Goal: Information Seeking & Learning: Check status

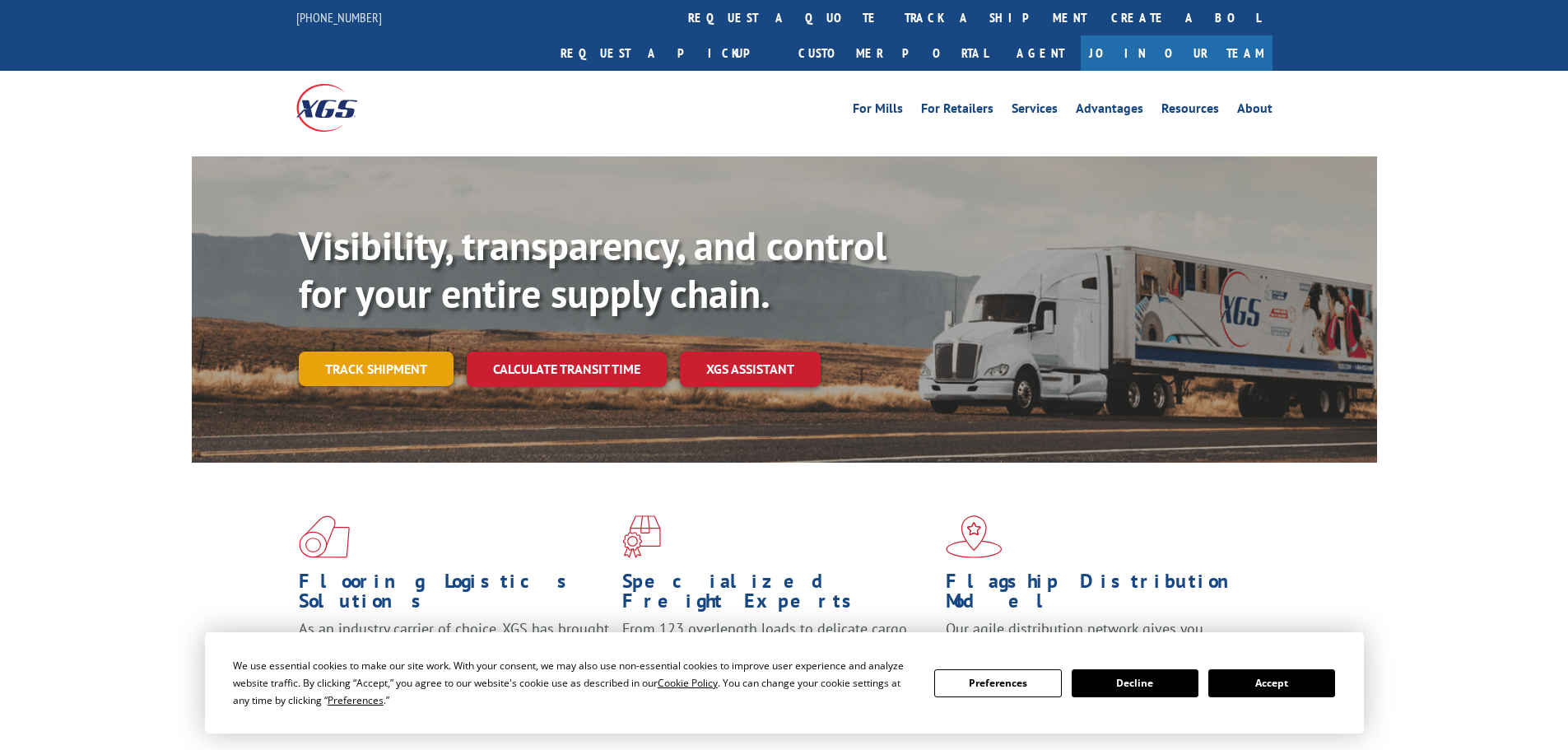
click at [356, 352] on link "Track shipment" at bounding box center [375, 369] width 155 height 34
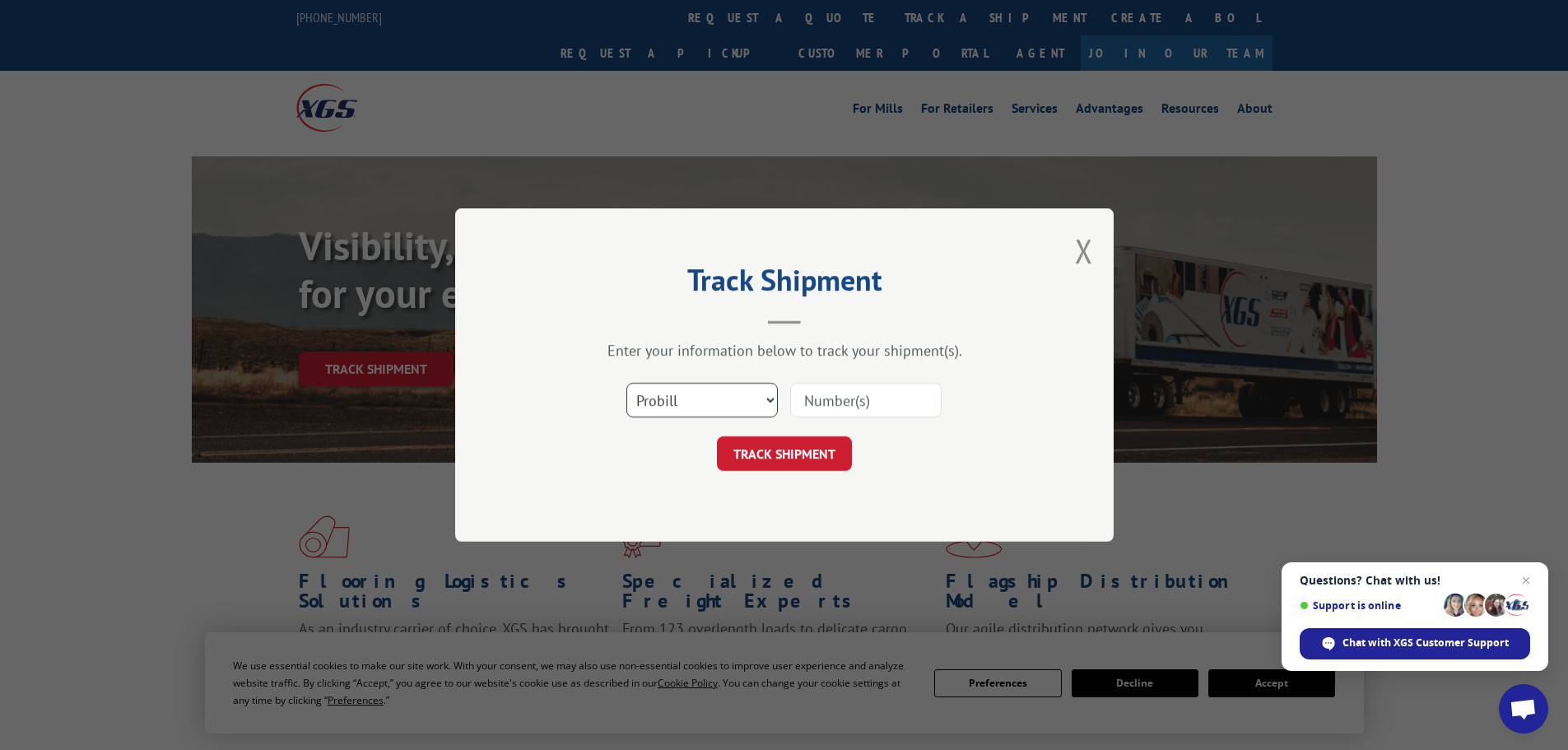
click at [651, 396] on select "Select category... Probill BOL PO" at bounding box center [702, 400] width 152 height 34
select select "bol"
click at [627, 383] on select "Select category... Probill BOL PO" at bounding box center [702, 400] width 152 height 34
click at [807, 403] on input at bounding box center [866, 400] width 152 height 34
paste input "5199267"
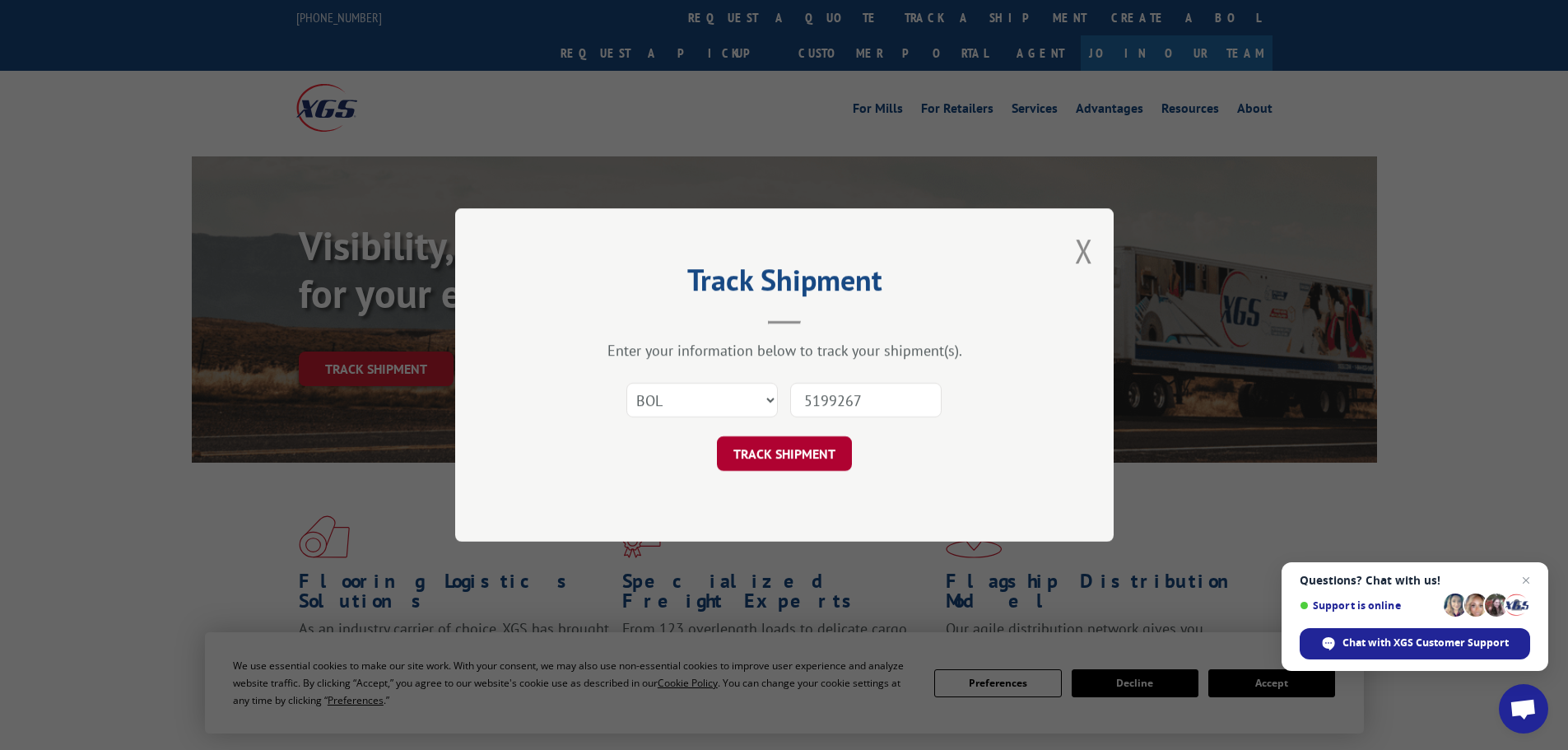
type input "5199267"
click at [785, 456] on button "TRACK SHIPMENT" at bounding box center [784, 453] width 135 height 34
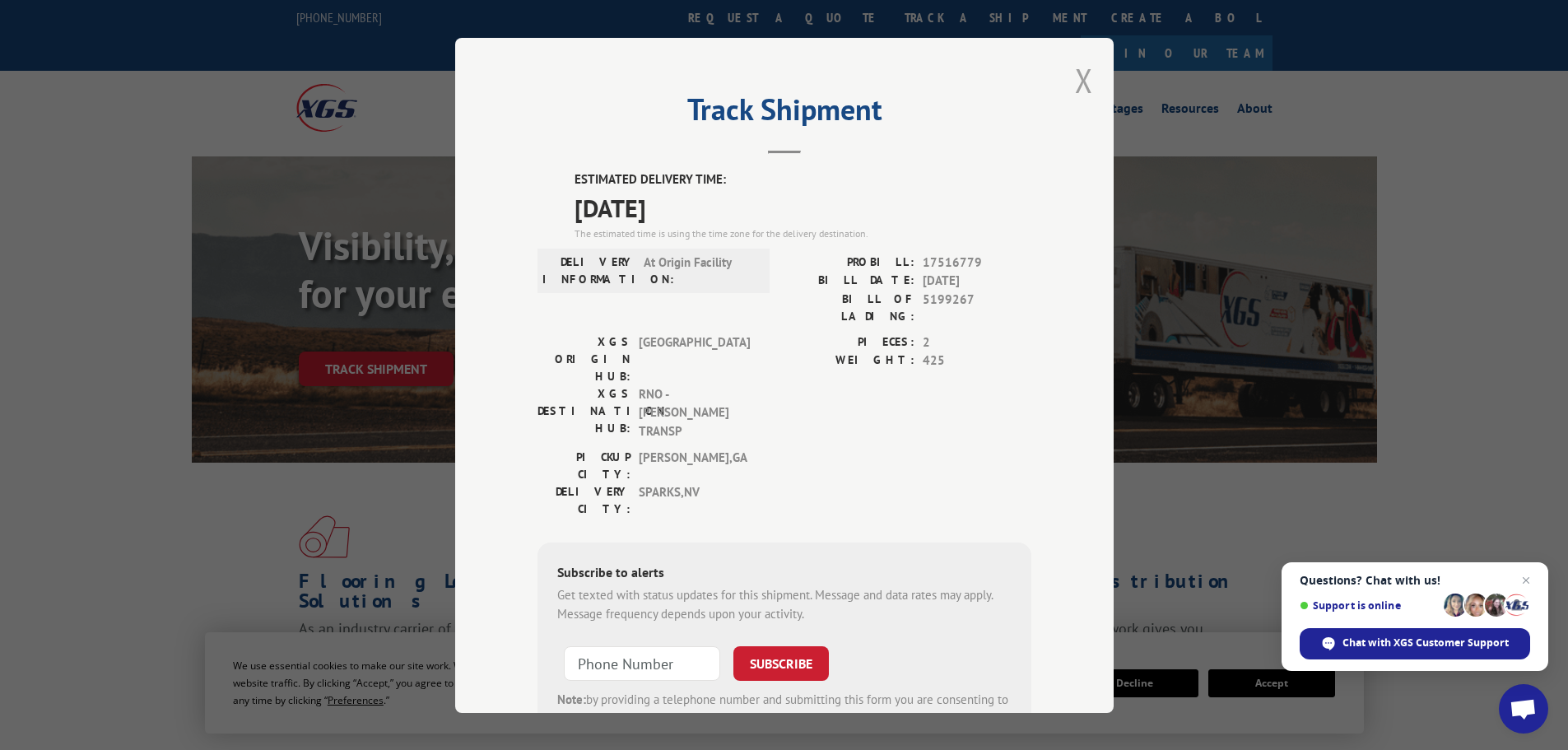
click at [1082, 81] on button "Close modal" at bounding box center [1084, 81] width 18 height 44
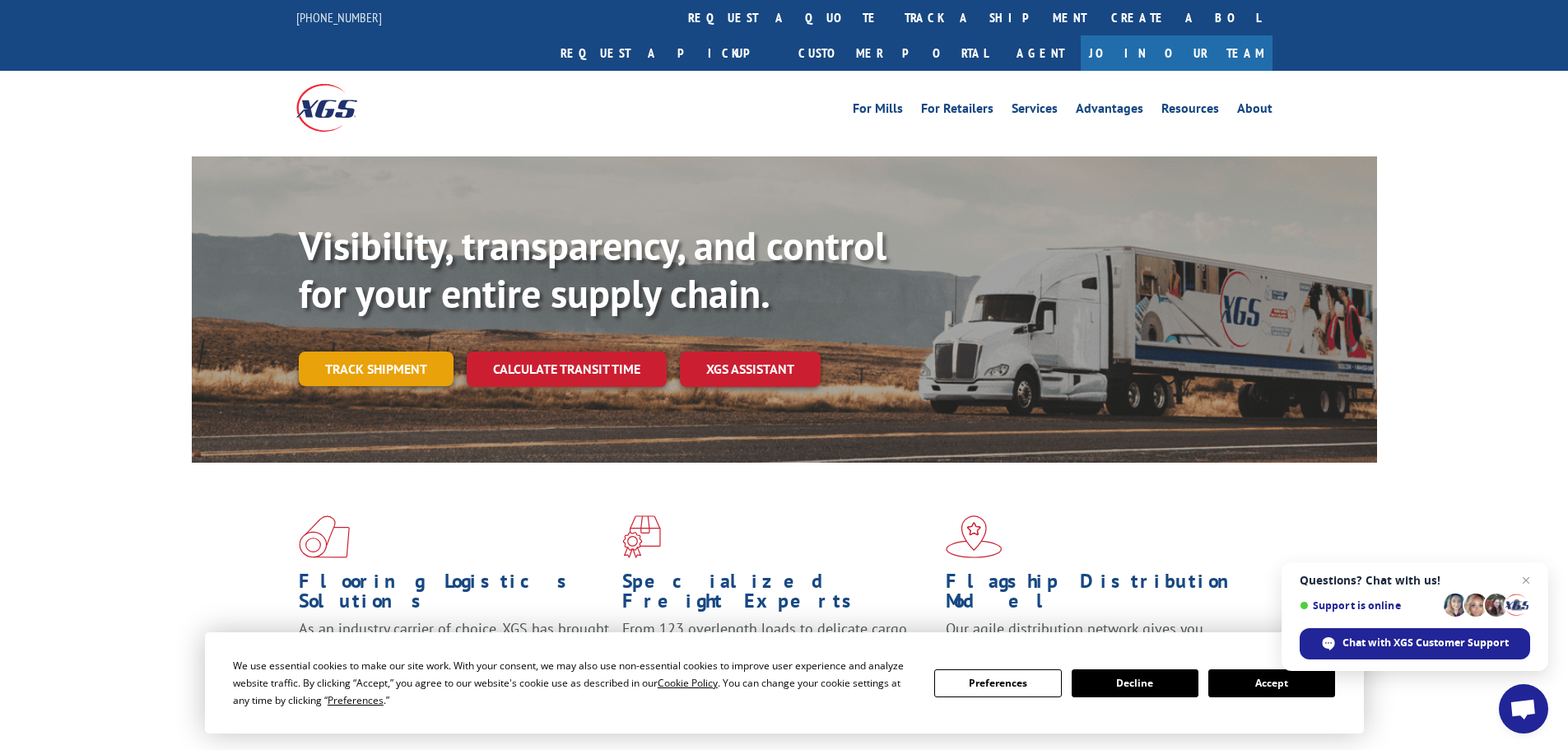
click at [393, 352] on link "Track shipment" at bounding box center [375, 369] width 155 height 34
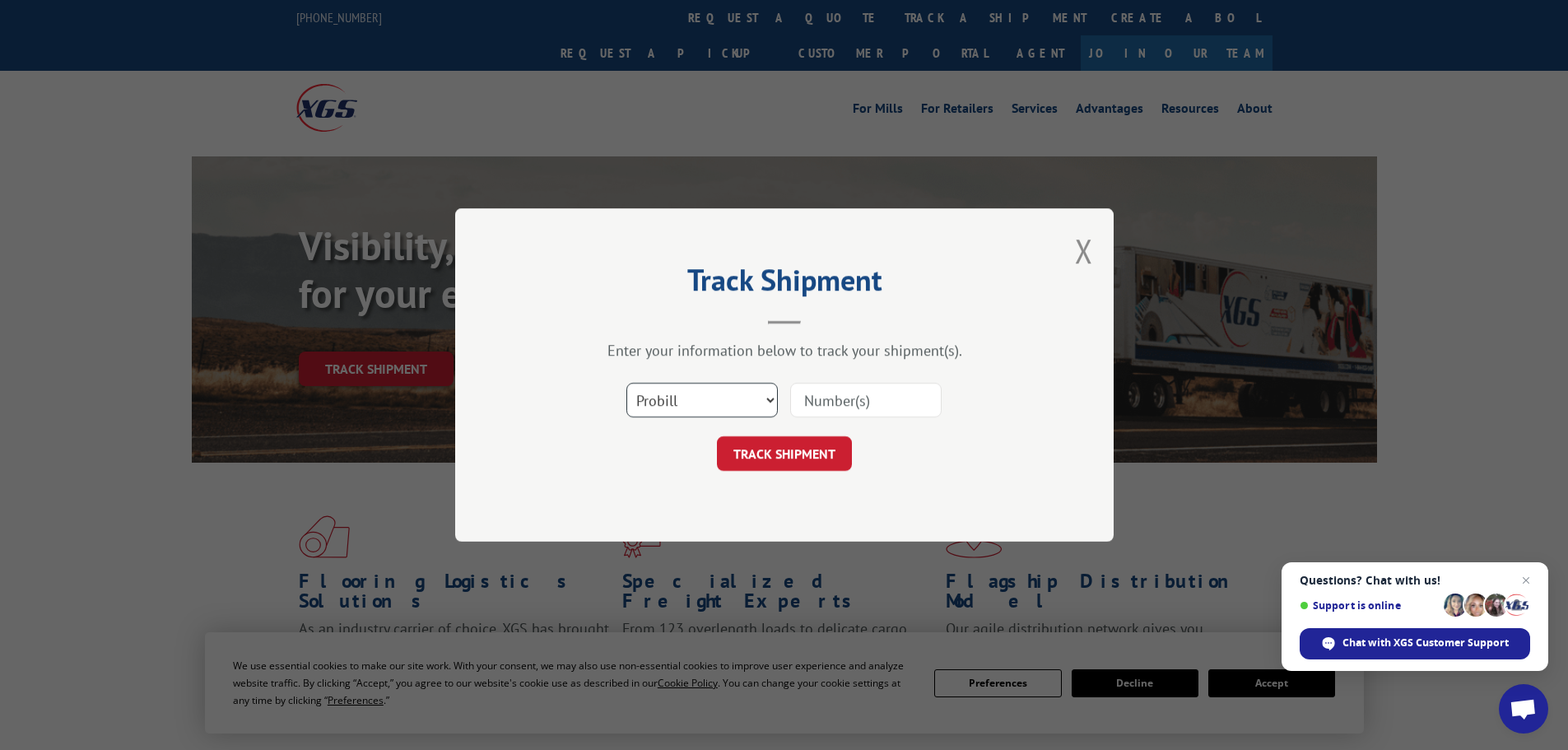
click at [664, 400] on select "Select category... Probill BOL PO" at bounding box center [702, 400] width 152 height 34
select select "bol"
click at [627, 383] on select "Select category... Probill BOL PO" at bounding box center [702, 400] width 152 height 34
paste input "5199267"
type input "5199267"
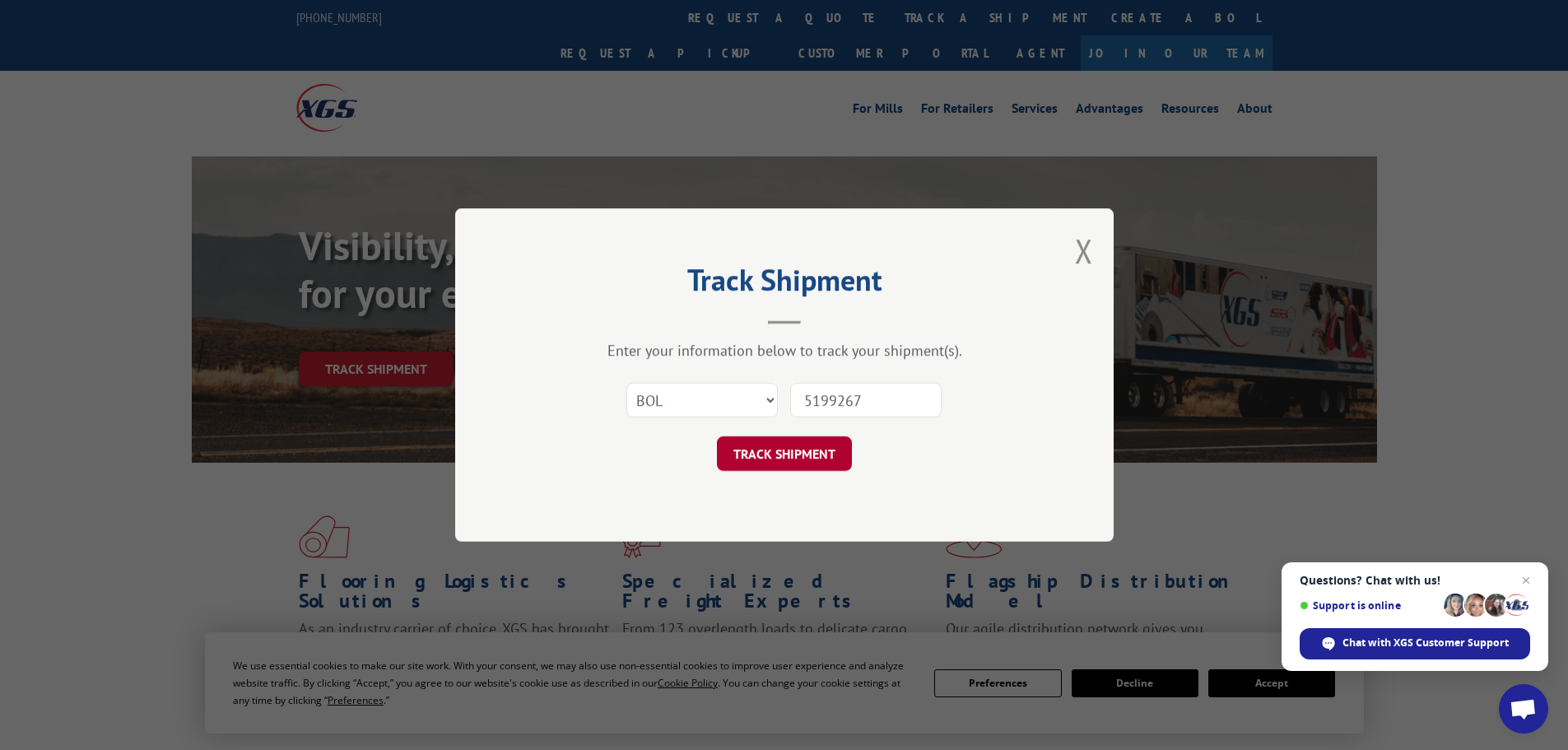
click at [806, 461] on button "TRACK SHIPMENT" at bounding box center [784, 453] width 135 height 34
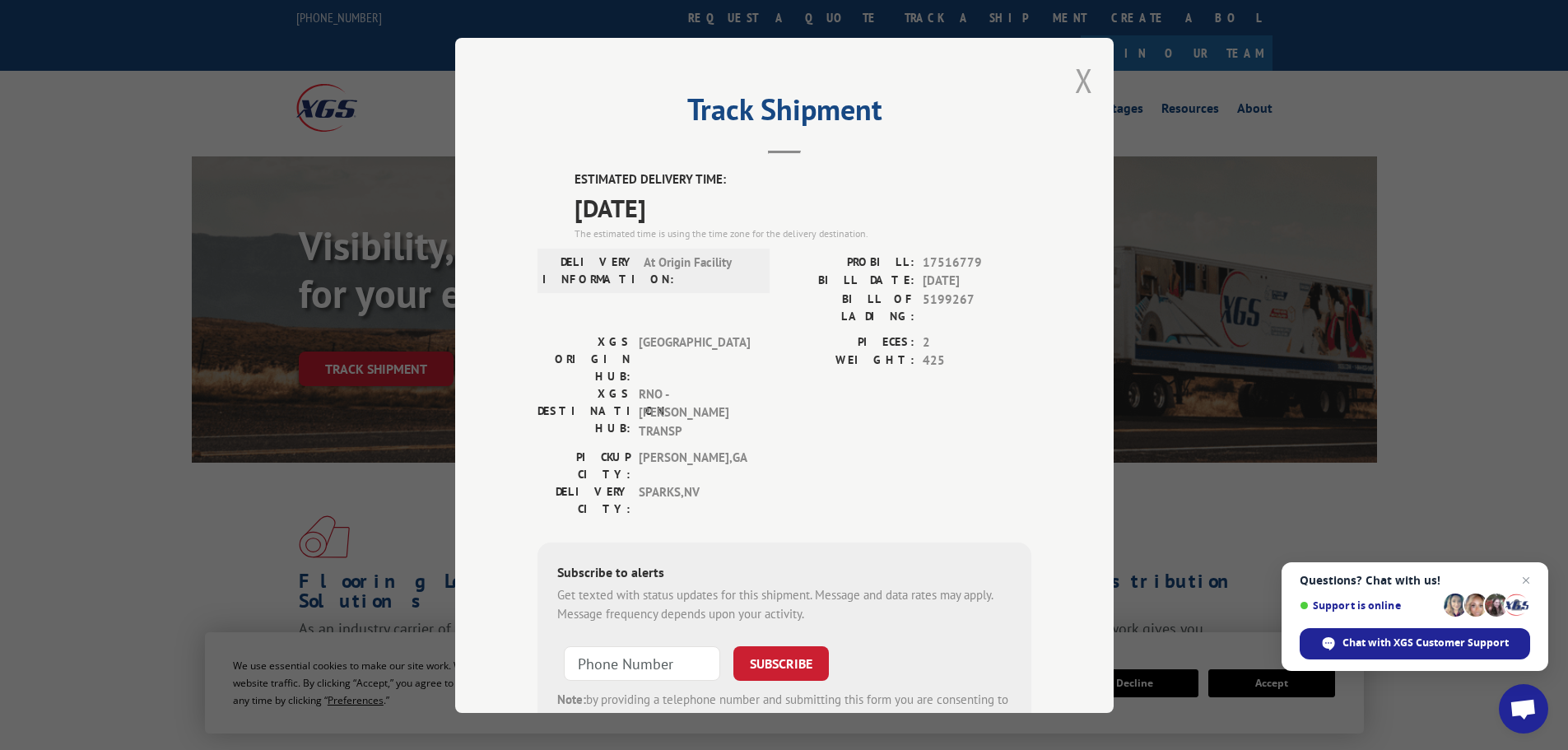
click at [1078, 73] on button "Close modal" at bounding box center [1084, 81] width 18 height 44
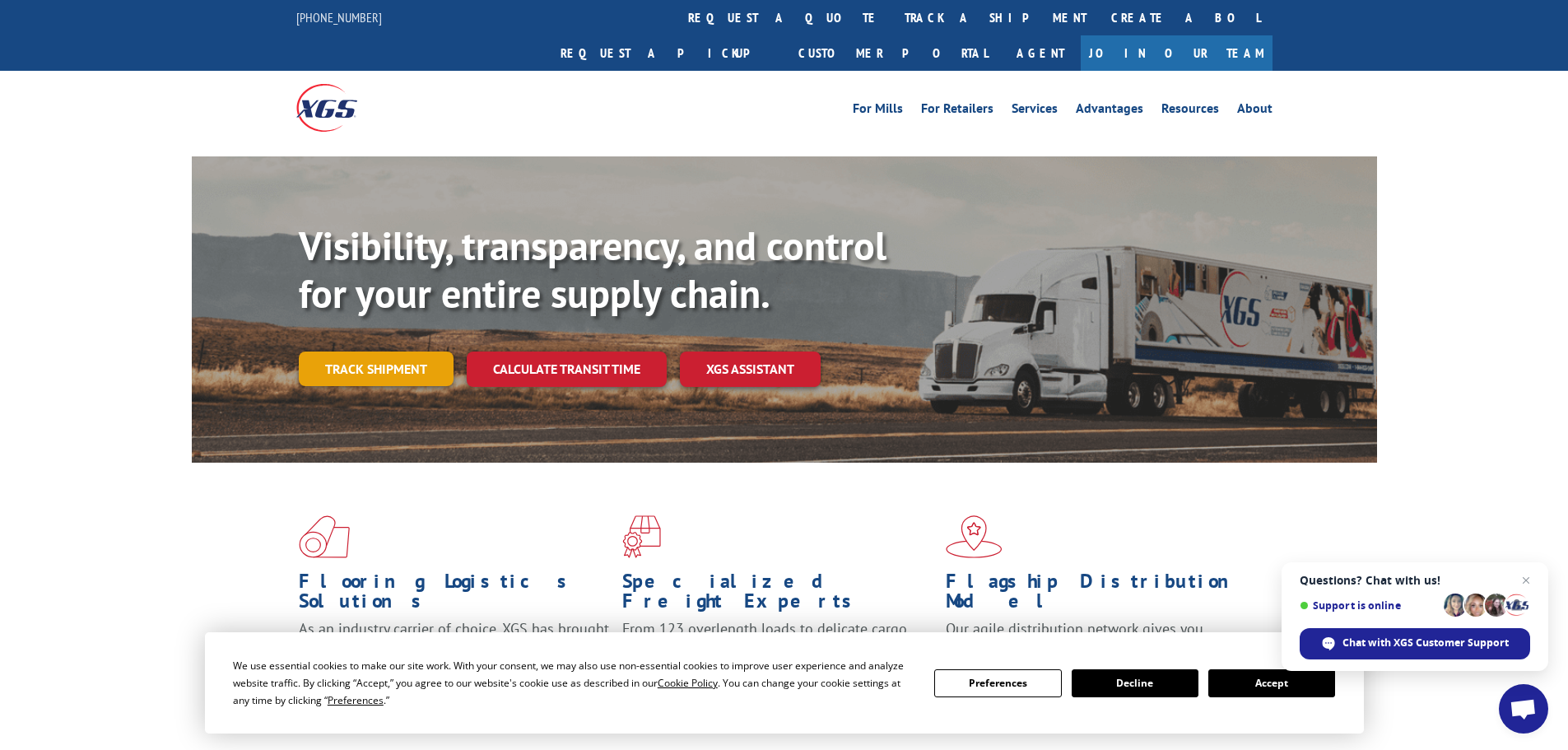
click at [359, 352] on link "Track shipment" at bounding box center [375, 369] width 155 height 34
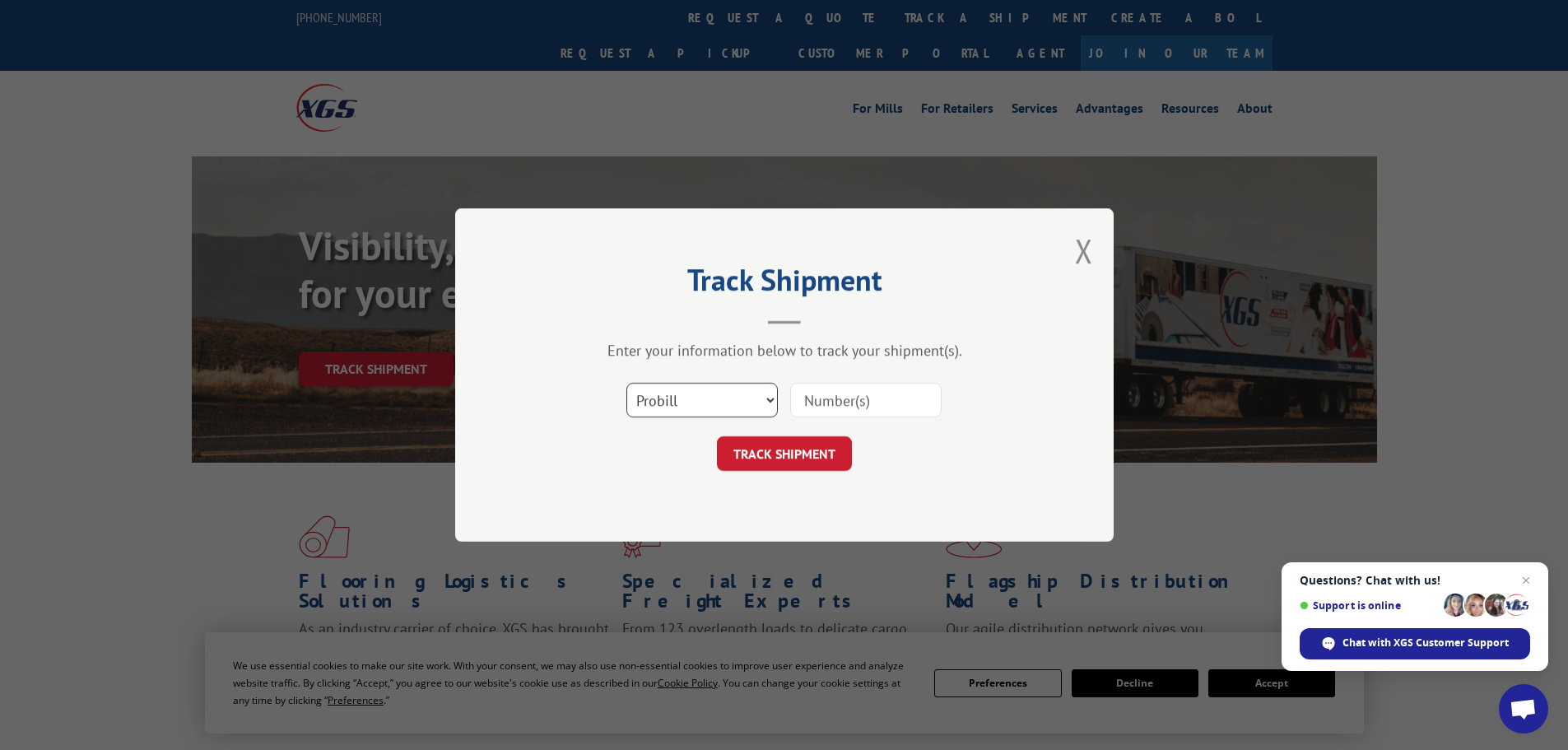
click at [733, 395] on select "Select category... Probill BOL PO" at bounding box center [702, 400] width 152 height 34
select select "bol"
click at [627, 383] on select "Select category... Probill BOL PO" at bounding box center [702, 400] width 152 height 34
click at [816, 403] on input at bounding box center [866, 400] width 152 height 34
paste input "5199267"
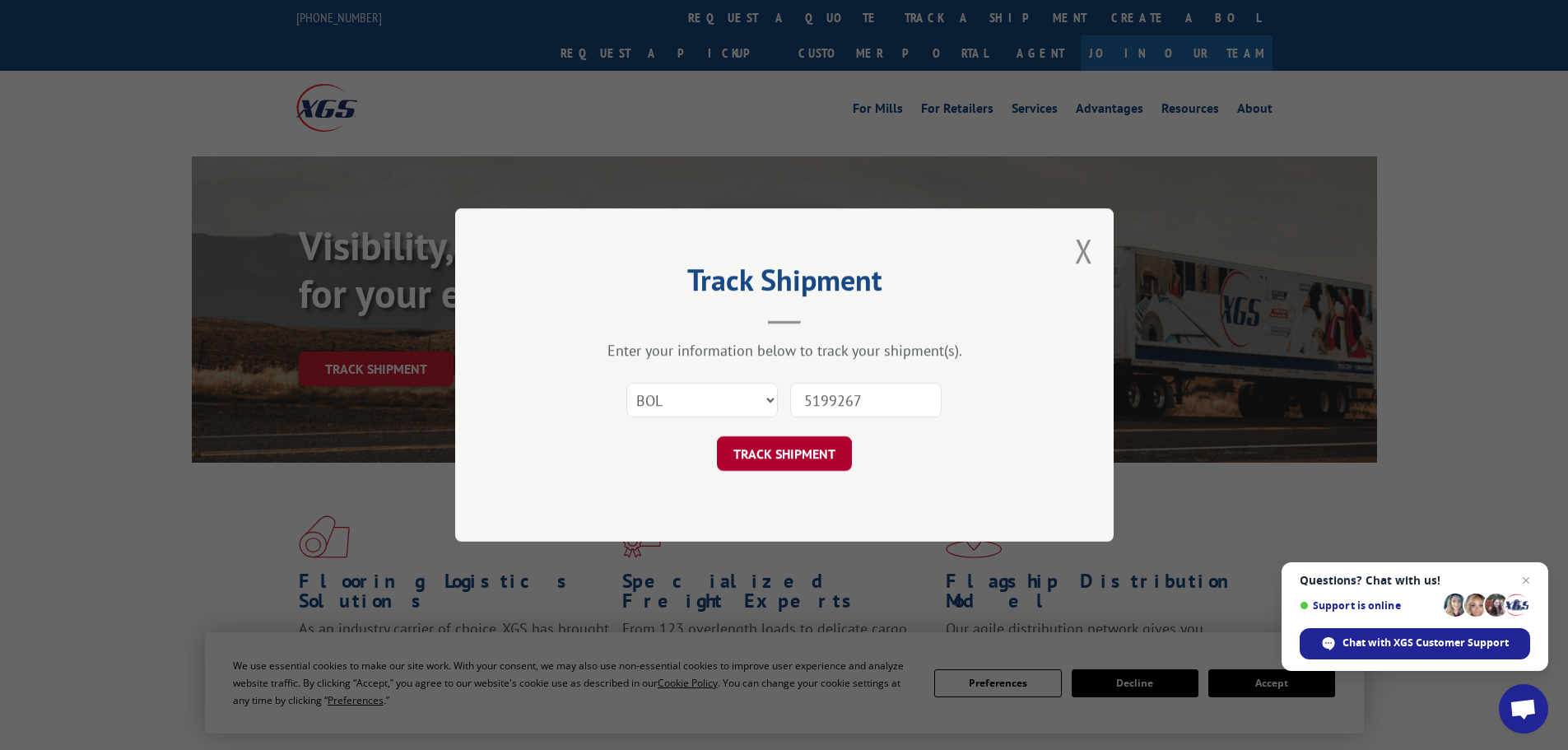
type input "5199267"
click at [757, 449] on button "TRACK SHIPMENT" at bounding box center [784, 453] width 135 height 34
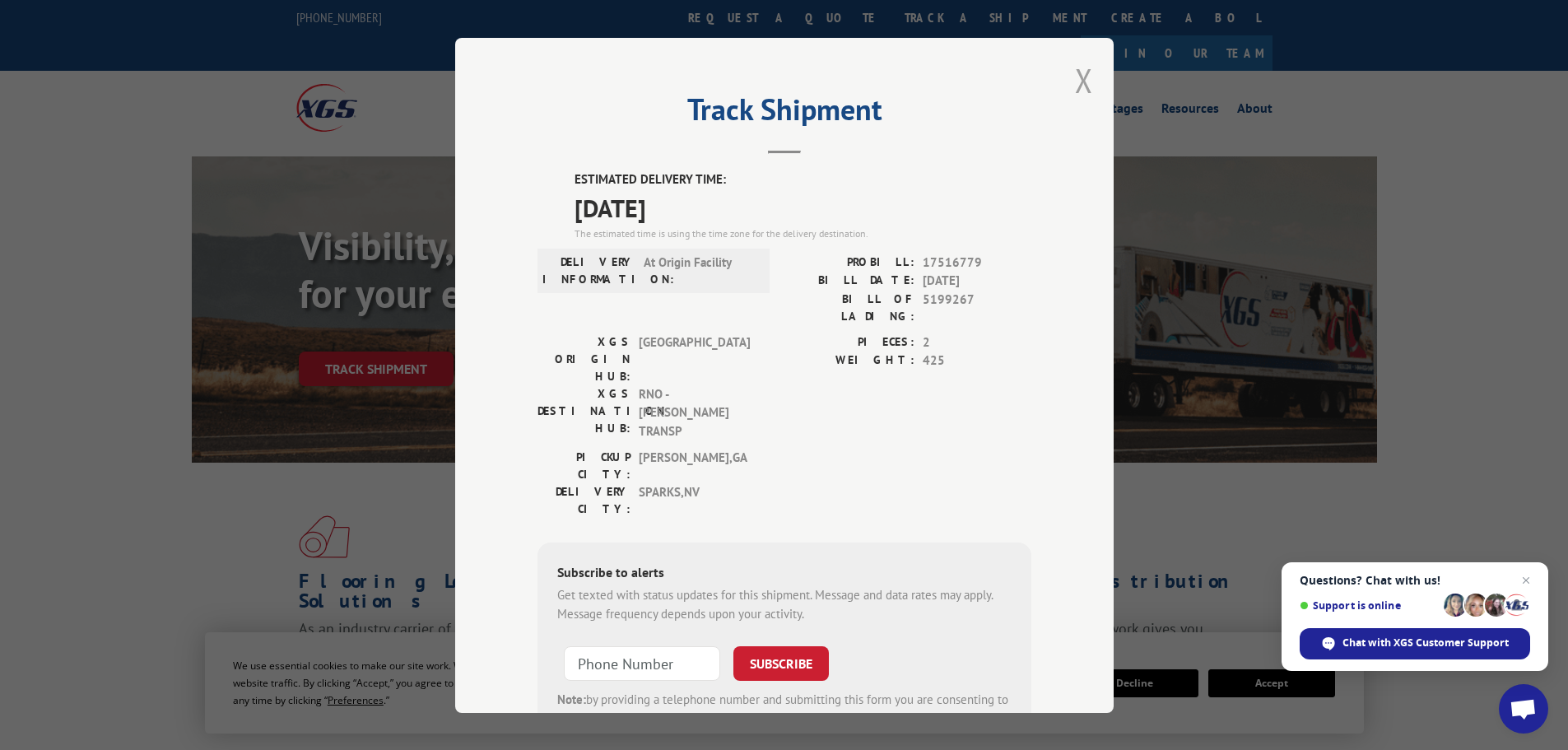
click at [1077, 82] on button "Close modal" at bounding box center [1084, 81] width 18 height 44
